Goal: Book appointment/travel/reservation

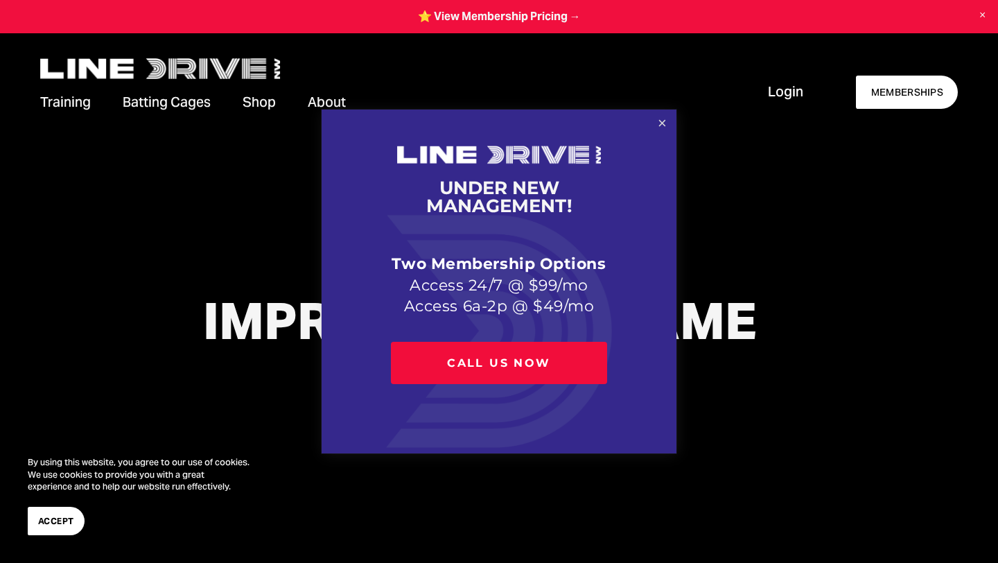
click at [660, 132] on link "Close" at bounding box center [662, 124] width 24 height 24
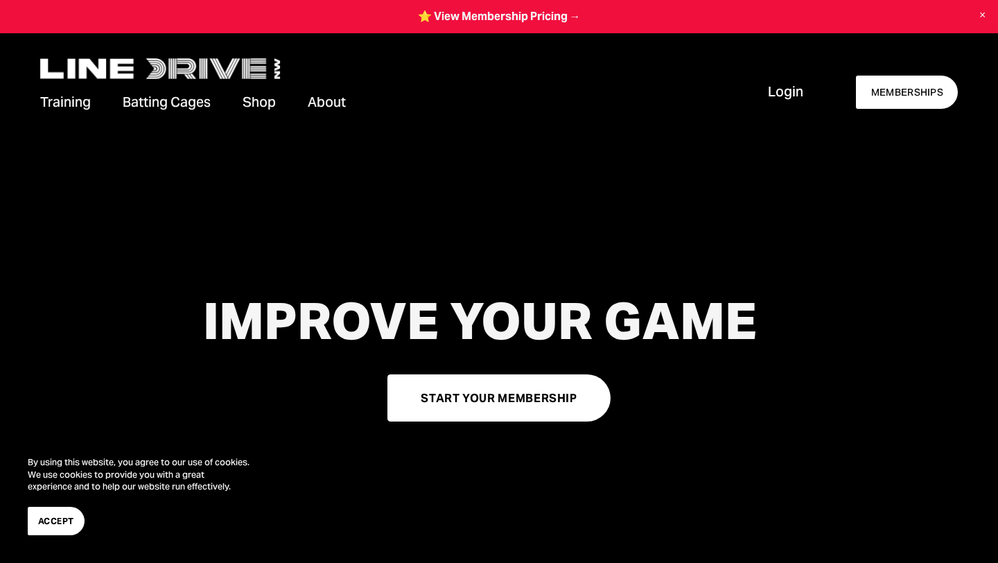
click at [193, 100] on span "Batting Cages" at bounding box center [167, 102] width 88 height 19
click at [0, 0] on span "Cage Rentals" at bounding box center [0, 0] width 0 height 0
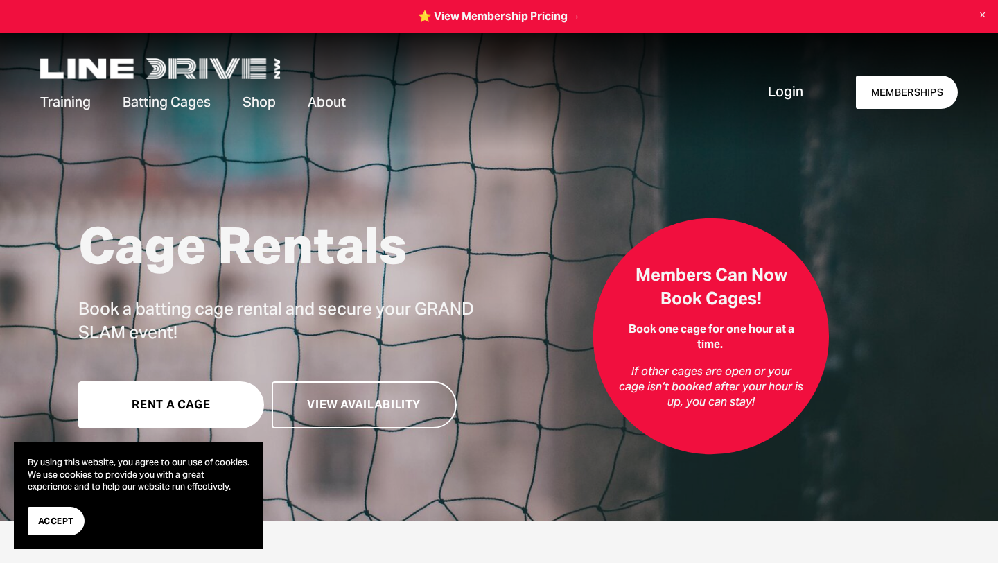
click at [59, 513] on button "Accept" at bounding box center [56, 521] width 57 height 28
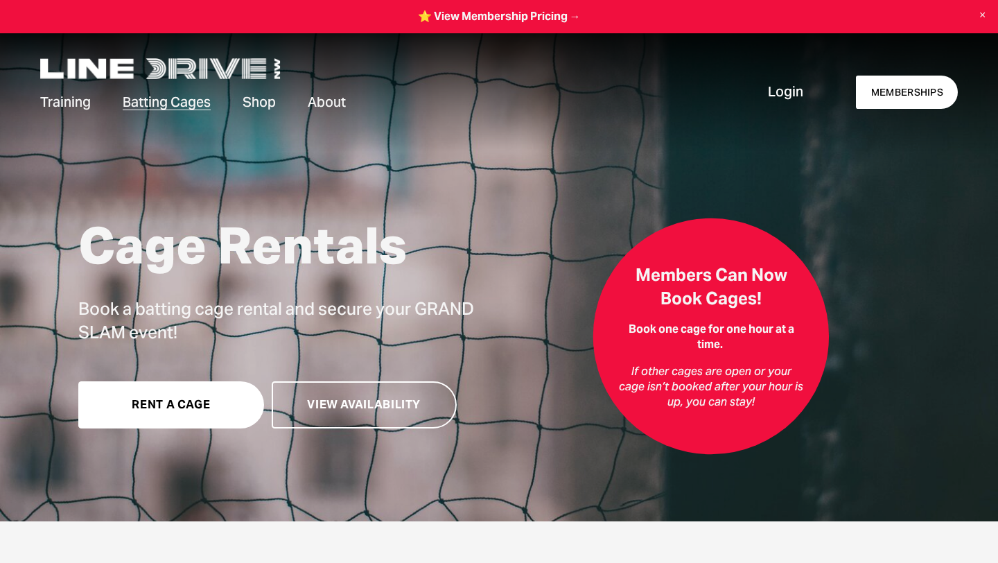
click at [193, 408] on link "Rent a Cage" at bounding box center [170, 404] width 185 height 47
click at [303, 398] on link "View Availability" at bounding box center [364, 404] width 185 height 47
click at [890, 98] on link "MEMBERSHIPS" at bounding box center [907, 93] width 102 height 34
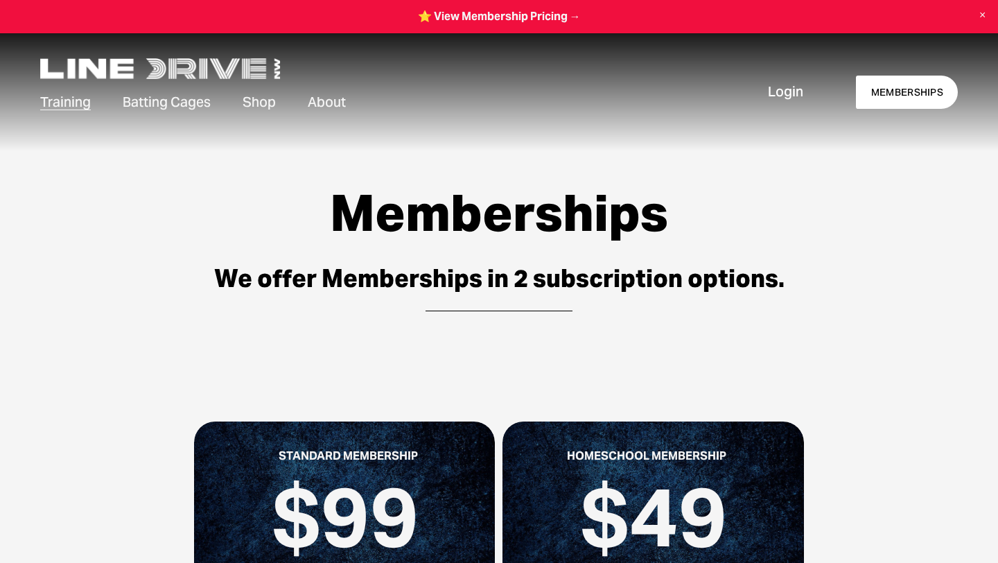
click at [0, 0] on span "Cage Rentals" at bounding box center [0, 0] width 0 height 0
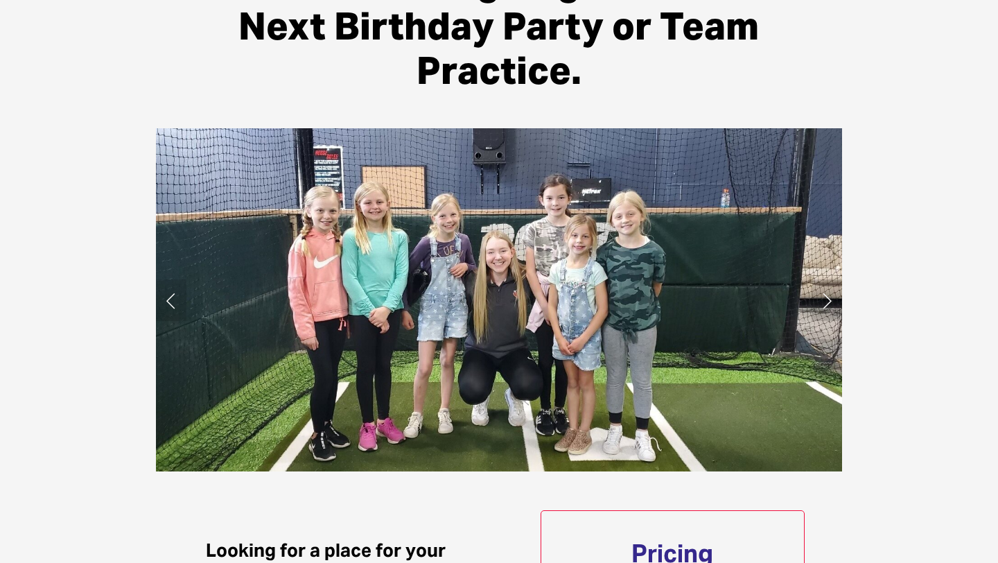
scroll to position [637, 0]
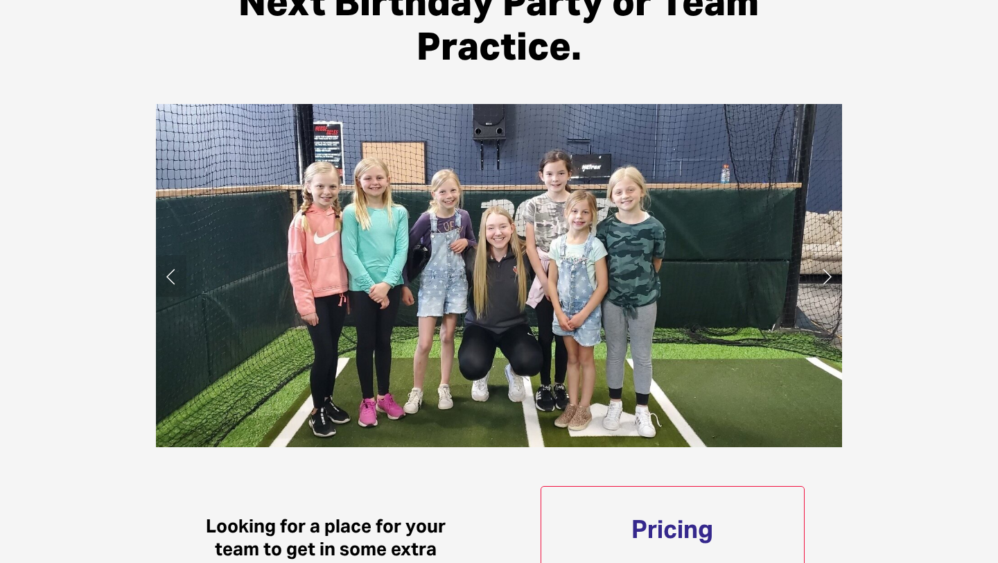
click at [828, 272] on link "Next Slide" at bounding box center [826, 276] width 30 height 42
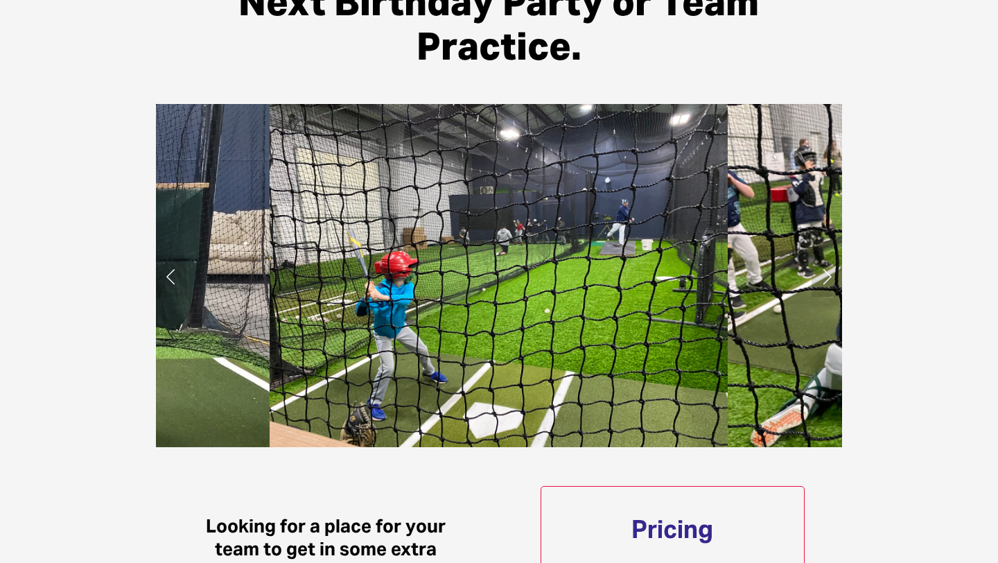
click at [827, 272] on link "Next Slide" at bounding box center [826, 276] width 30 height 42
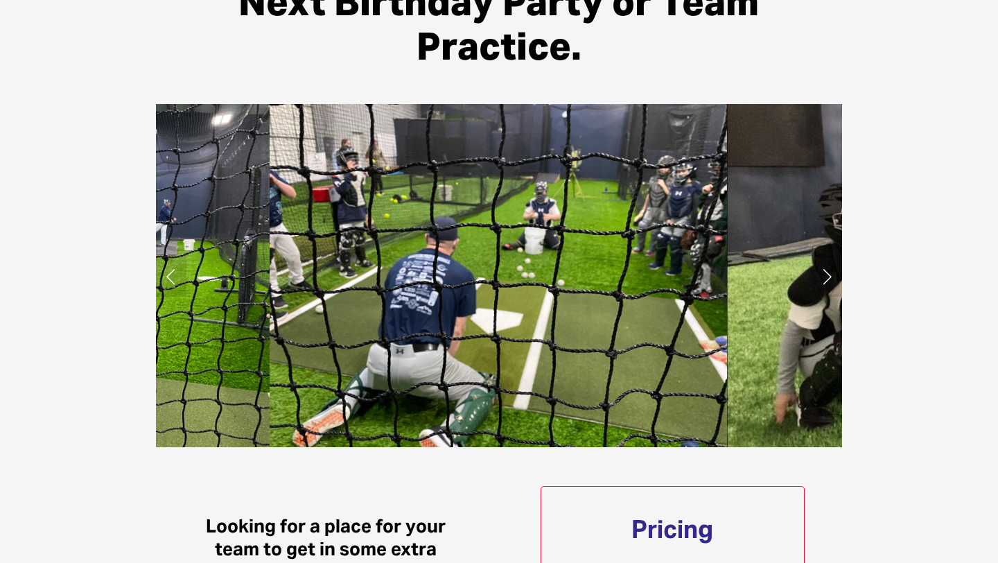
click at [827, 272] on link "Next Slide" at bounding box center [826, 276] width 30 height 42
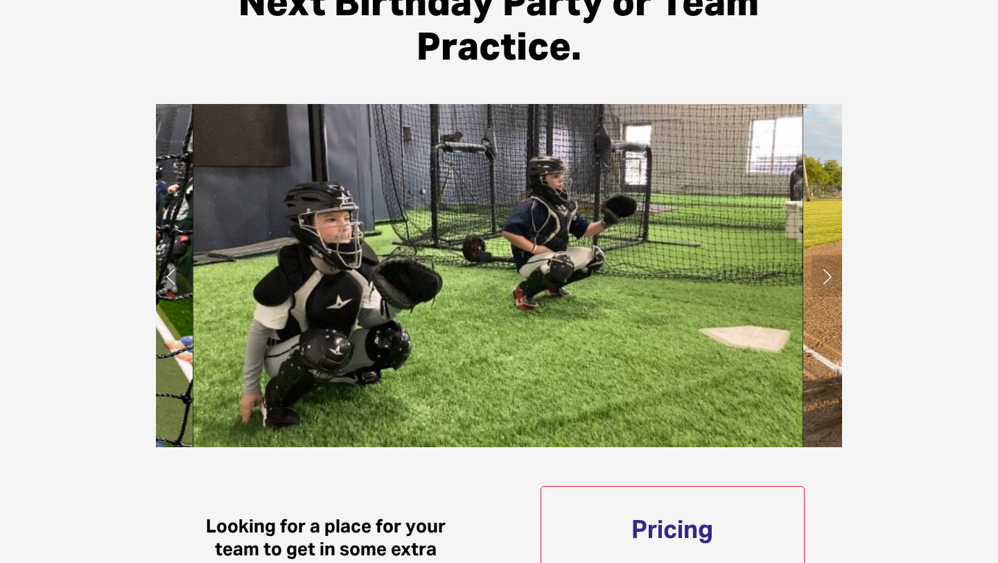
click at [827, 272] on link "Next Slide" at bounding box center [826, 276] width 30 height 42
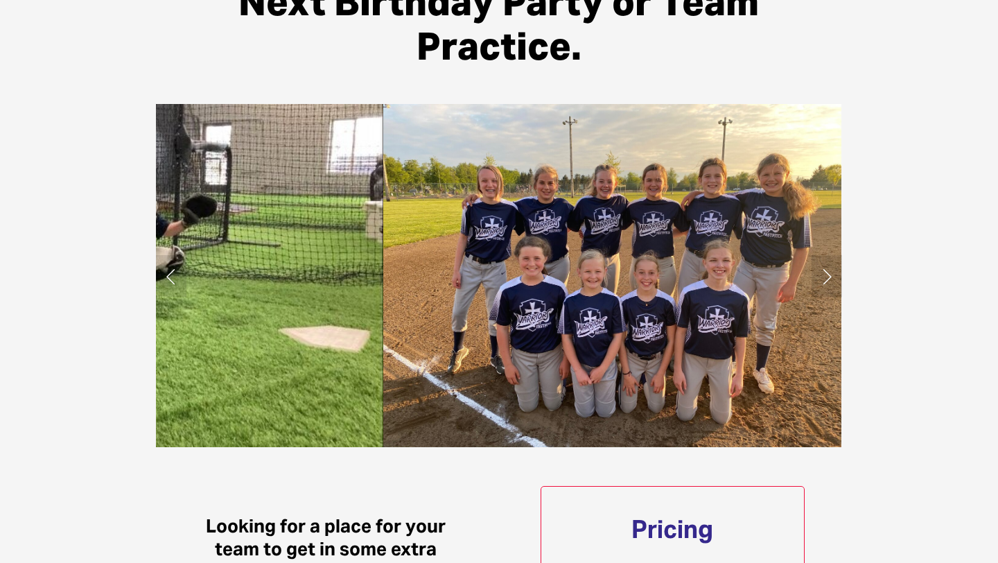
click at [827, 272] on link "Next Slide" at bounding box center [826, 276] width 30 height 42
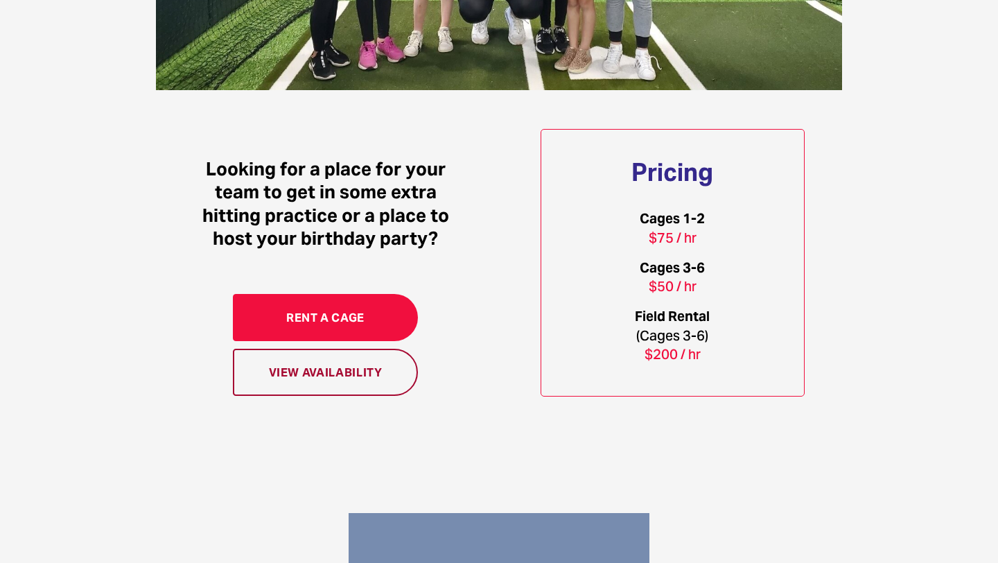
scroll to position [995, 0]
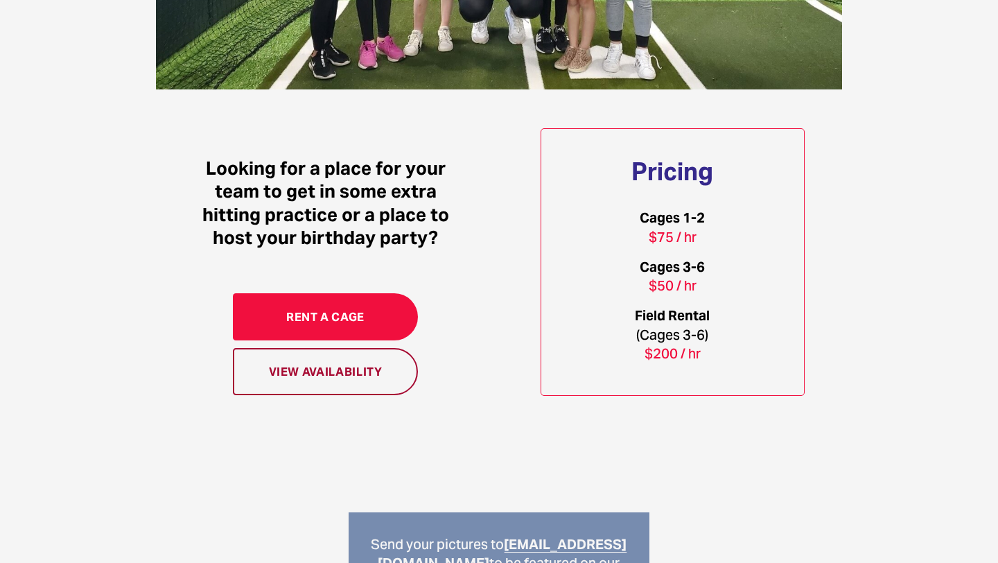
click at [403, 327] on link "Rent a Cage" at bounding box center [325, 316] width 185 height 47
